Goal: Find specific page/section: Find specific page/section

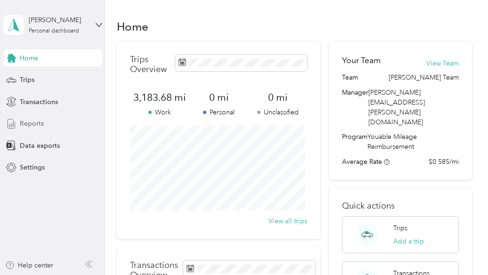
click at [67, 121] on div "Reports" at bounding box center [52, 123] width 99 height 17
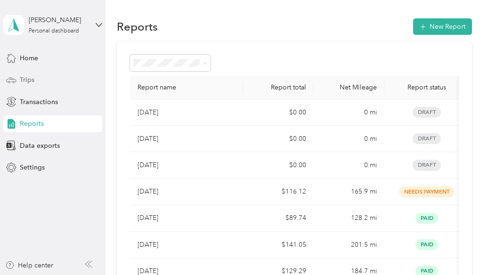
click at [56, 83] on div "Trips" at bounding box center [52, 80] width 99 height 17
